Goal: Task Accomplishment & Management: Complete application form

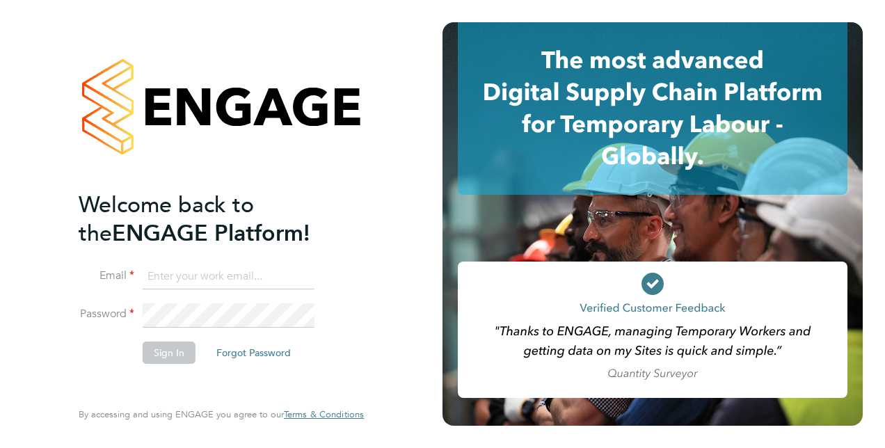
type input "[EMAIL_ADDRESS][DOMAIN_NAME]"
click at [164, 357] on button "Sign In" at bounding box center [169, 353] width 53 height 22
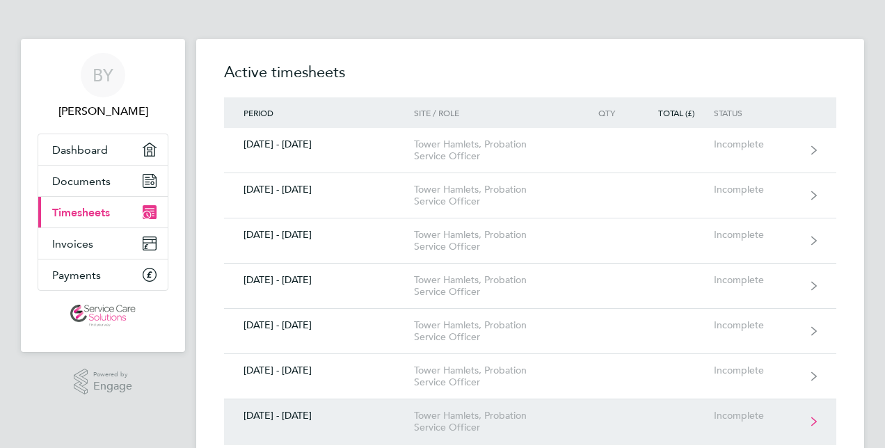
click at [812, 413] on link "[DATE] - [DATE] [GEOGRAPHIC_DATA], Probation Service Officer Incomplete" at bounding box center [530, 422] width 613 height 45
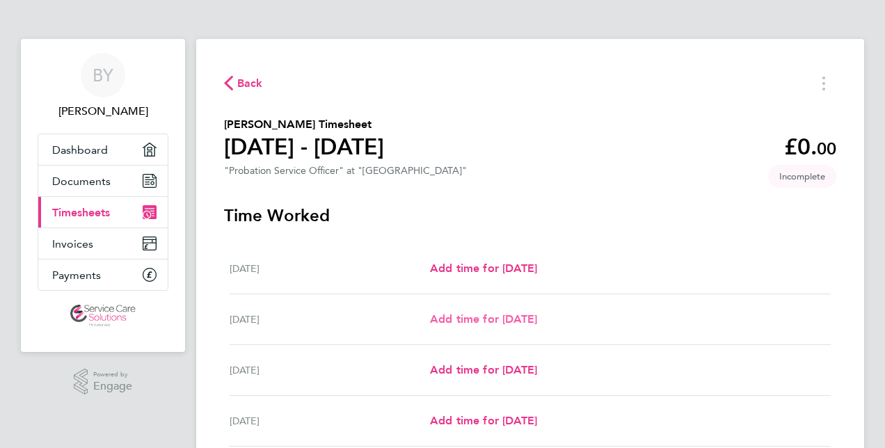
click at [482, 315] on span "Add time for [DATE]" at bounding box center [483, 319] width 107 height 13
select select "30"
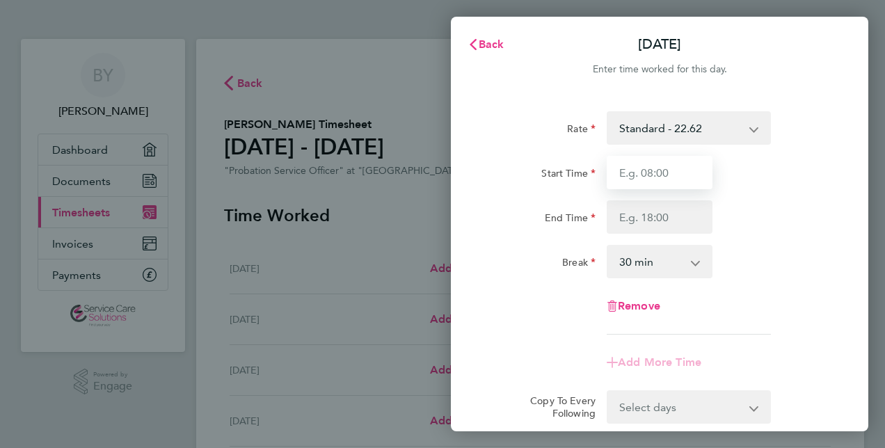
click at [617, 171] on input "Start Time" at bounding box center [660, 172] width 106 height 33
type input "08:30"
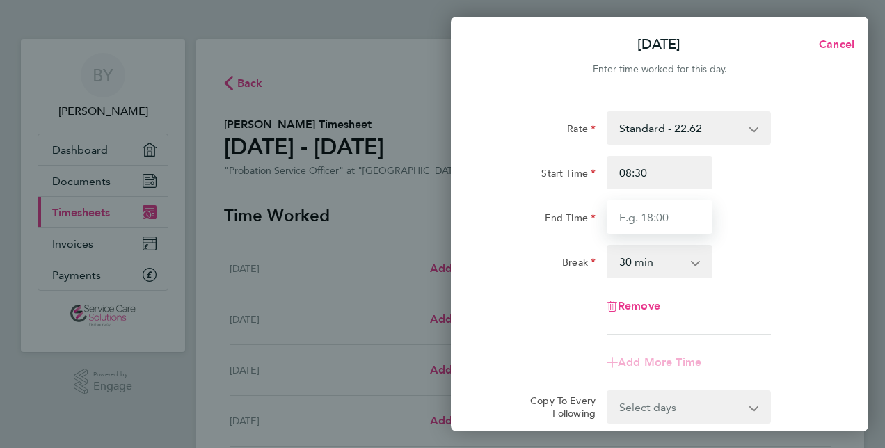
click at [618, 215] on input "End Time" at bounding box center [660, 216] width 106 height 33
type input "16:30"
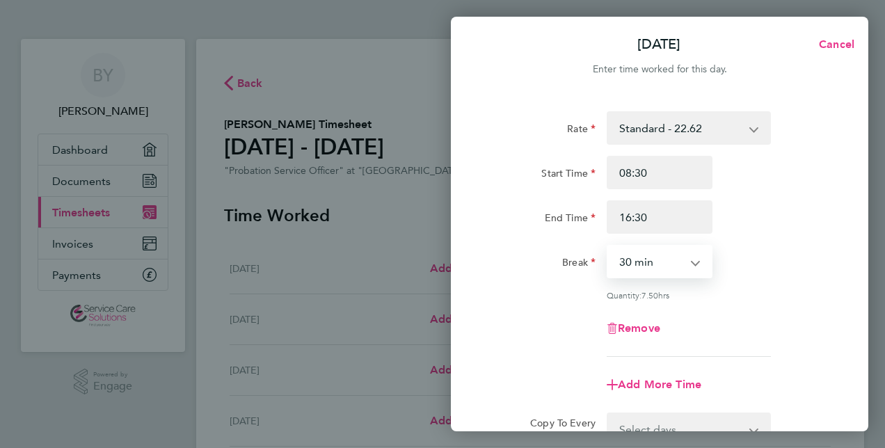
click at [621, 258] on select "0 min 15 min 30 min 45 min 60 min 75 min 90 min" at bounding box center [651, 261] width 86 height 31
select select "60"
click at [608, 246] on select "0 min 15 min 30 min 45 min 60 min 75 min 90 min" at bounding box center [651, 261] width 86 height 31
click at [718, 259] on div "Break 0 min 15 min 30 min 45 min 60 min 75 min 90 min" at bounding box center [659, 261] width 351 height 33
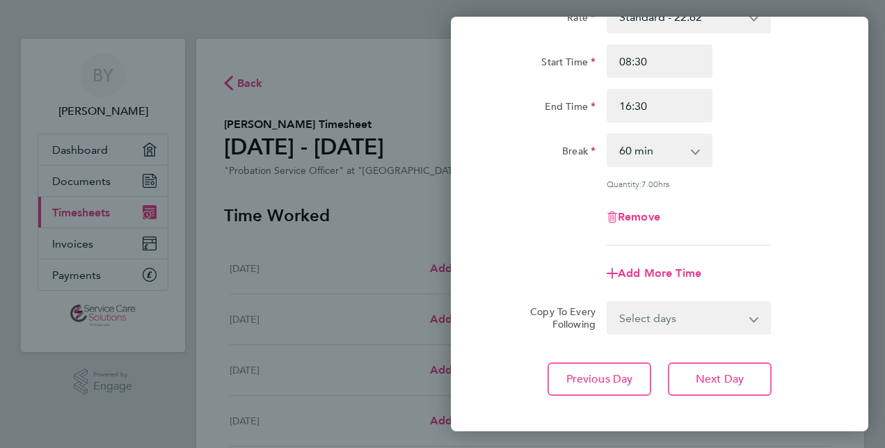
scroll to position [139, 0]
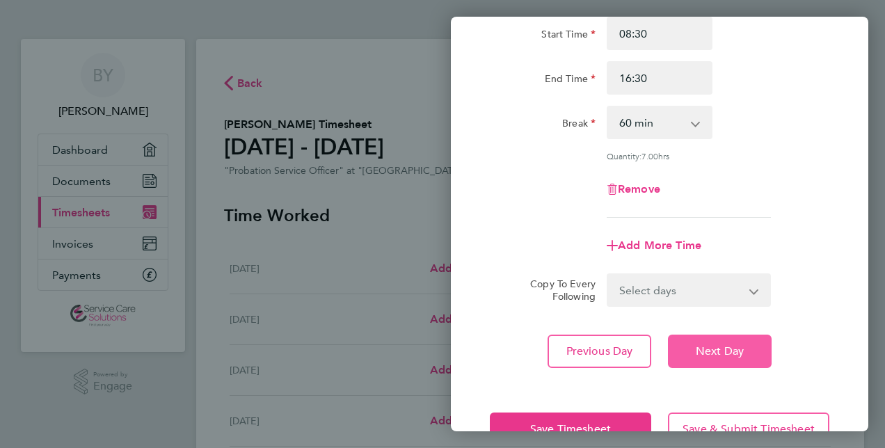
click at [716, 348] on span "Next Day" at bounding box center [720, 352] width 48 height 14
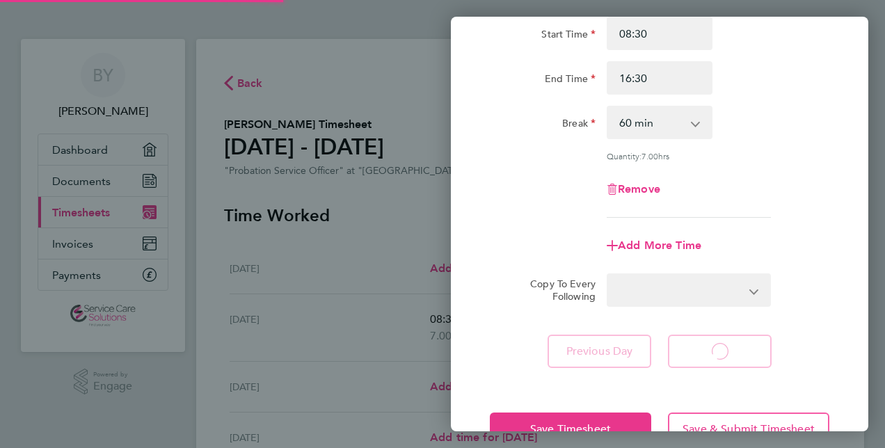
select select "30"
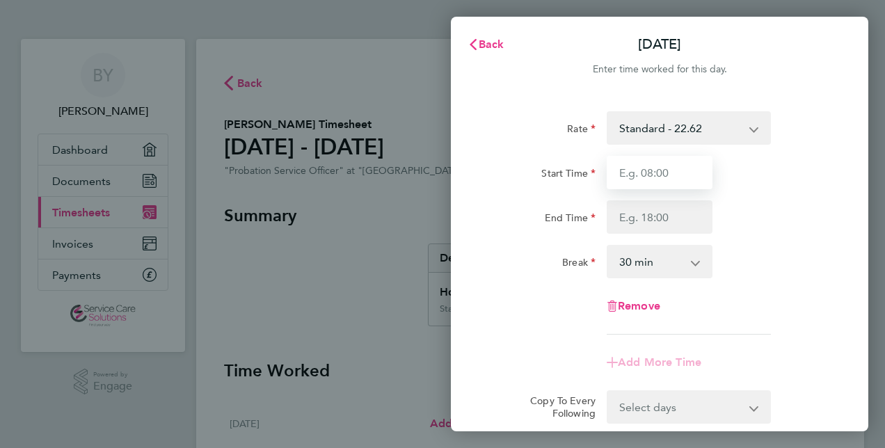
click at [619, 173] on input "Start Time" at bounding box center [660, 172] width 106 height 33
type input "08:45"
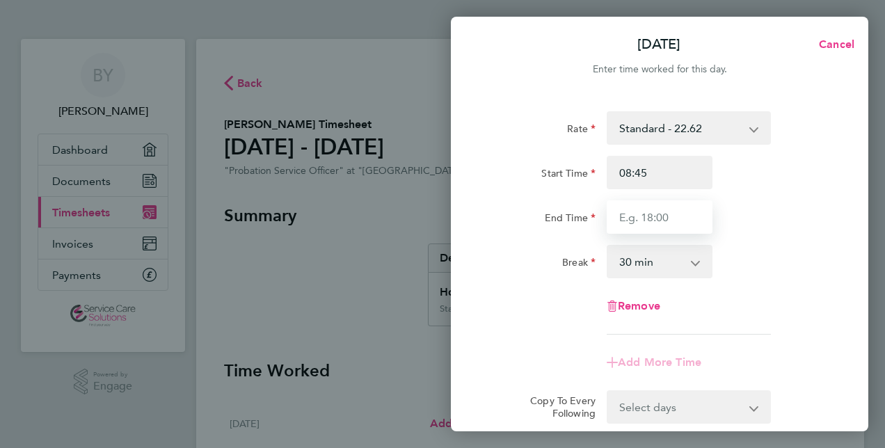
click at [618, 213] on input "End Time" at bounding box center [660, 216] width 106 height 33
type input "17:00"
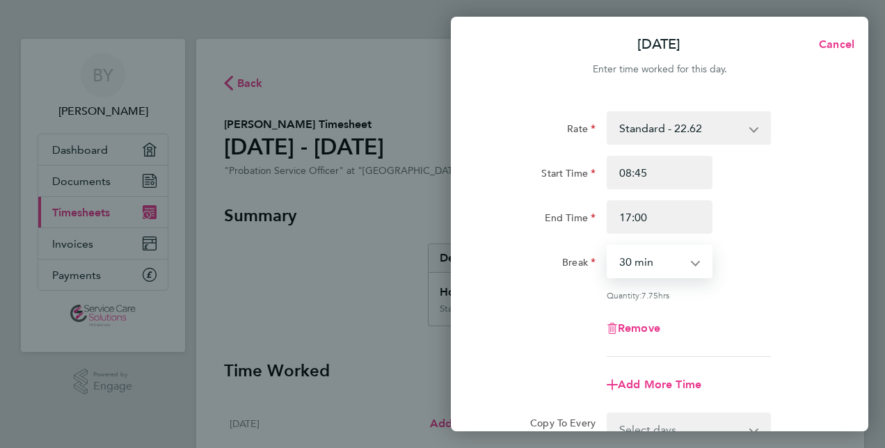
drag, startPoint x: 695, startPoint y: 258, endPoint x: 617, endPoint y: 253, distance: 78.2
click at [617, 253] on select "0 min 15 min 30 min 45 min 60 min 75 min 90 min" at bounding box center [651, 261] width 86 height 31
select select "60"
click at [608, 246] on select "0 min 15 min 30 min 45 min 60 min 75 min 90 min" at bounding box center [651, 261] width 86 height 31
click at [722, 257] on div "Break 0 min 15 min 30 min 45 min 60 min 75 min 90 min" at bounding box center [659, 261] width 351 height 33
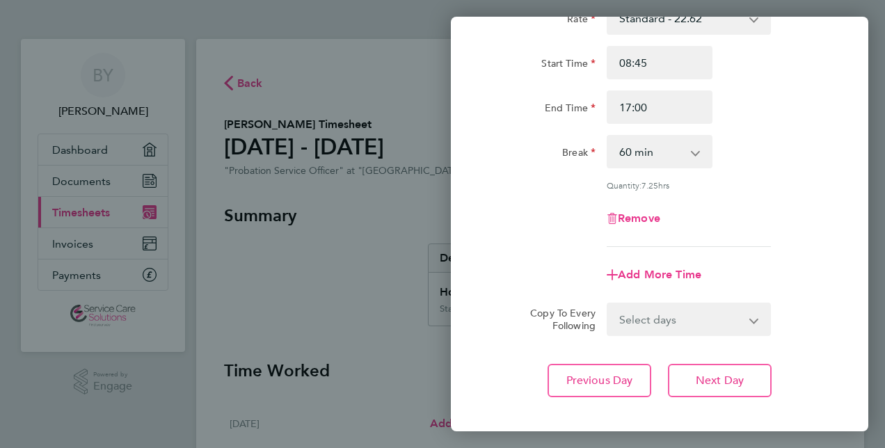
scroll to position [111, 0]
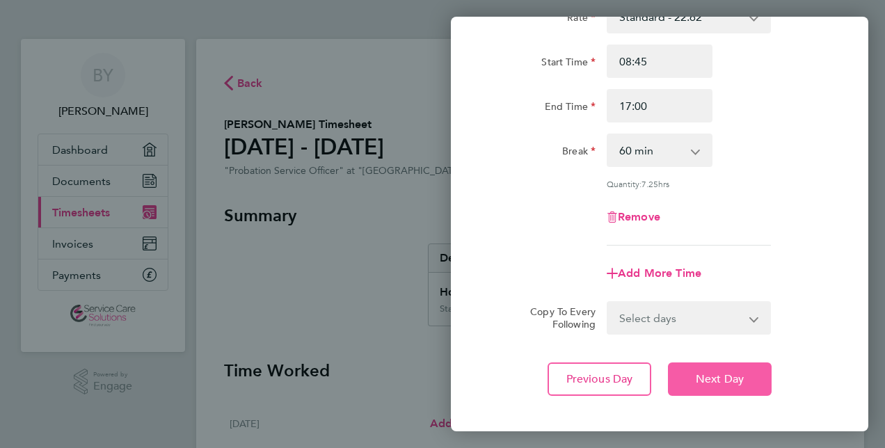
click at [741, 377] on span "Next Day" at bounding box center [720, 379] width 48 height 14
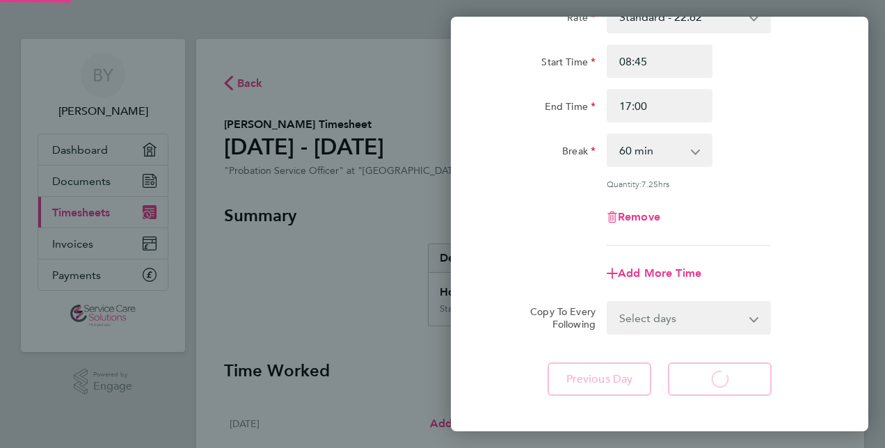
select select "30"
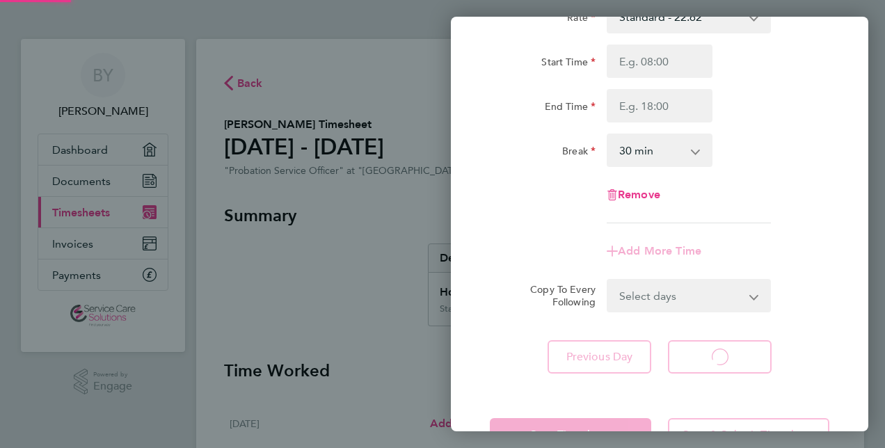
select select "30"
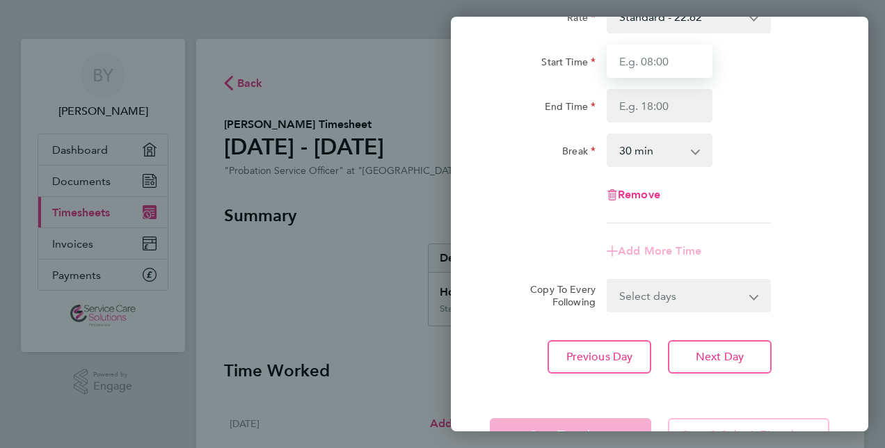
click at [615, 56] on input "Start Time" at bounding box center [660, 61] width 106 height 33
type input "08:00"
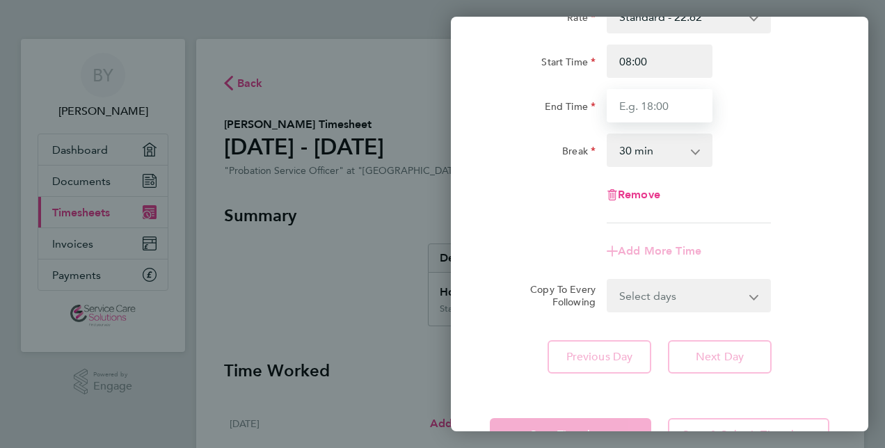
click at [615, 103] on input "End Time" at bounding box center [660, 105] width 106 height 33
type input "15:30"
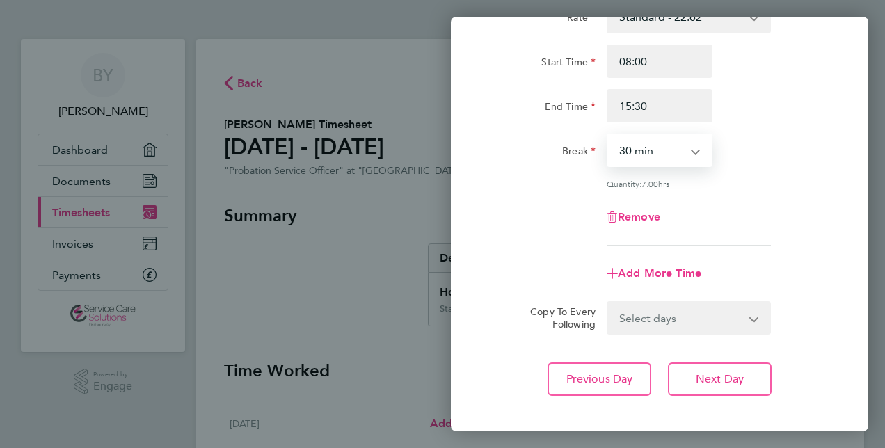
click at [615, 148] on select "0 min 15 min 30 min 45 min 60 min 75 min 90 min" at bounding box center [651, 150] width 86 height 31
click at [608, 135] on select "0 min 15 min 30 min 45 min 60 min 75 min 90 min" at bounding box center [651, 150] width 86 height 31
click at [716, 136] on div "0 min 15 min 30 min 45 min 60 min 75 min 90 min" at bounding box center [659, 150] width 117 height 33
click at [774, 235] on div "Rate Standard - 22.62 Start Time 08:00 End Time 15:30 Break 0 min 15 min 30 min…" at bounding box center [660, 123] width 340 height 246
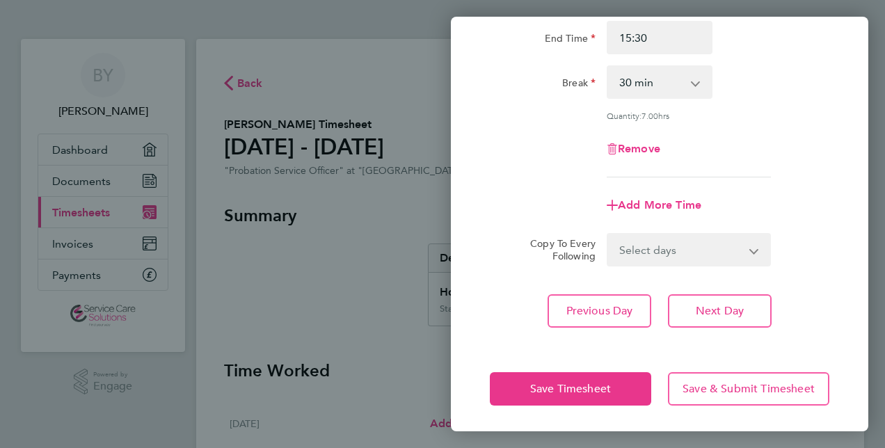
scroll to position [180, 0]
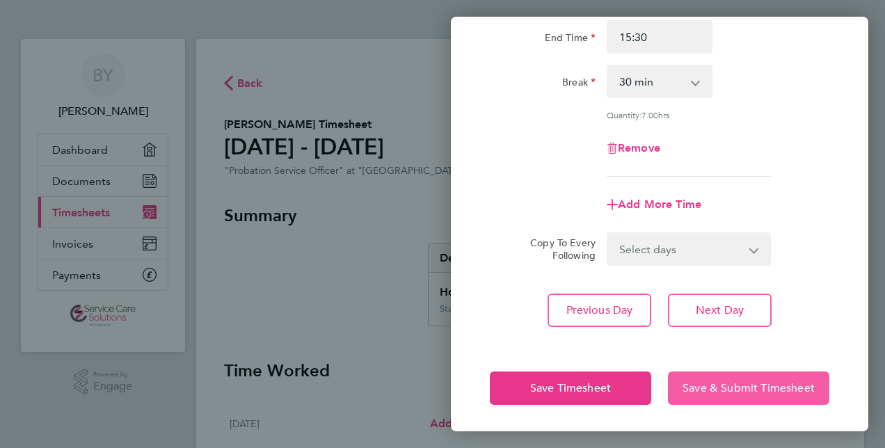
click at [743, 377] on button "Save & Submit Timesheet" at bounding box center [748, 388] width 161 height 33
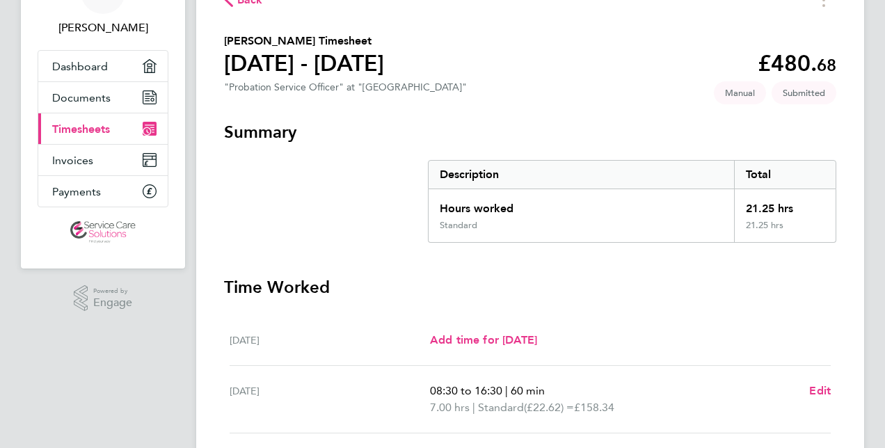
scroll to position [56, 0]
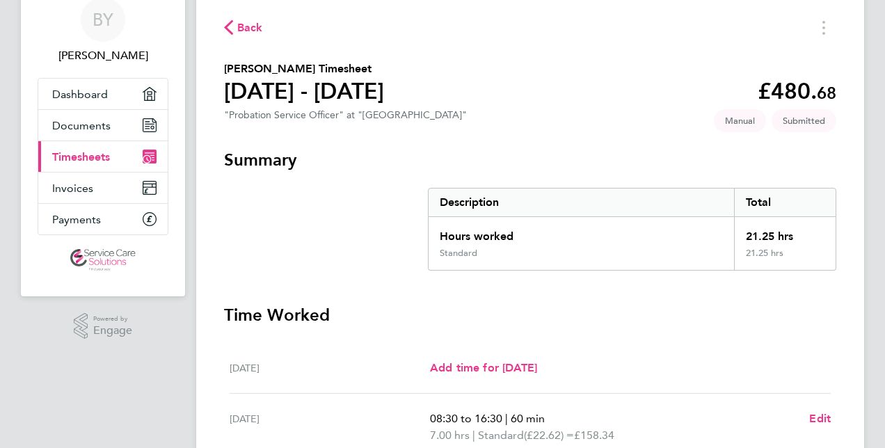
click at [227, 18] on div "Back" at bounding box center [530, 28] width 613 height 22
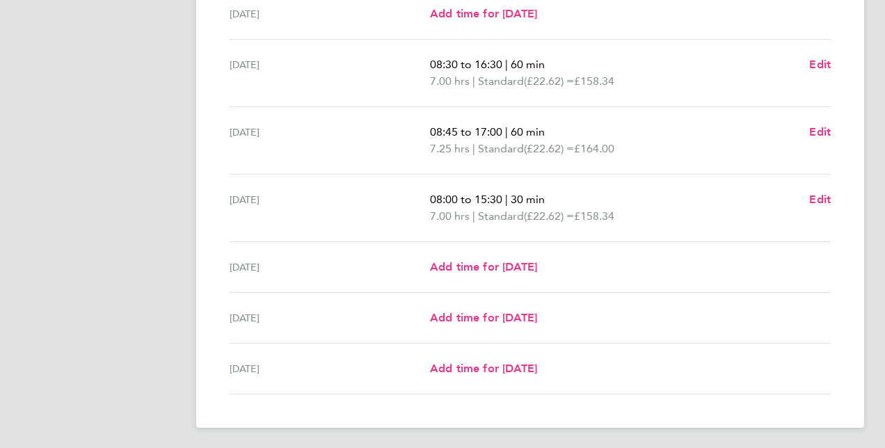
scroll to position [382, 0]
